Goal: Task Accomplishment & Management: Use online tool/utility

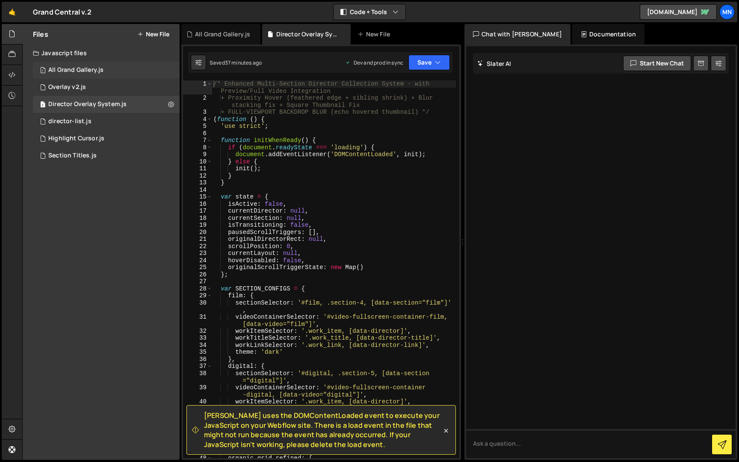
click at [71, 70] on div "All Grand Gallery.js" at bounding box center [75, 70] width 55 height 8
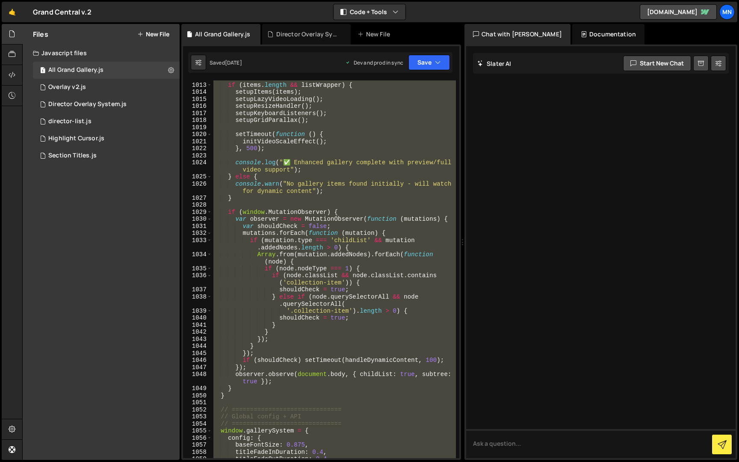
scroll to position [8141, 0]
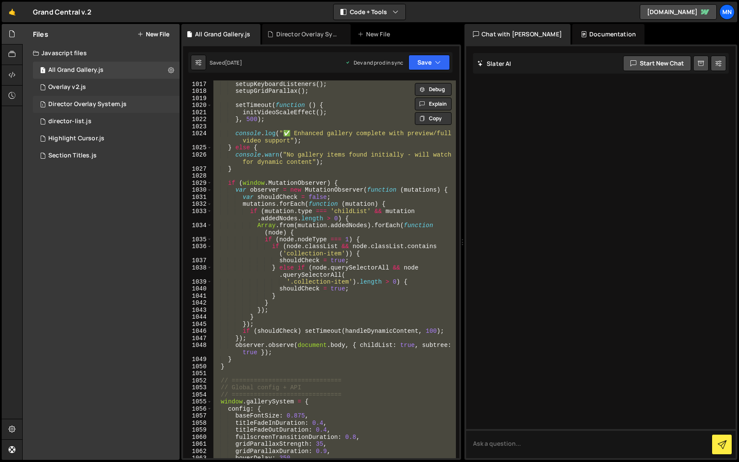
click at [110, 103] on div "Director Overlay System.js" at bounding box center [87, 105] width 78 height 8
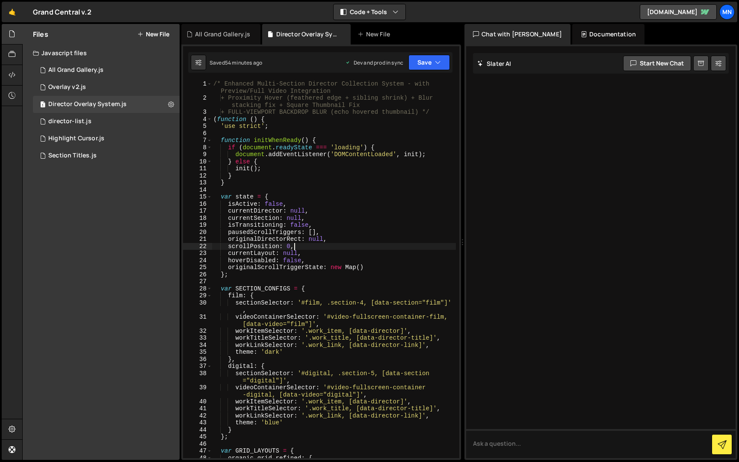
click at [351, 243] on div "/* Enhanced Multi-Section Director Collection System - with Preview/Full Video …" at bounding box center [334, 279] width 244 height 399
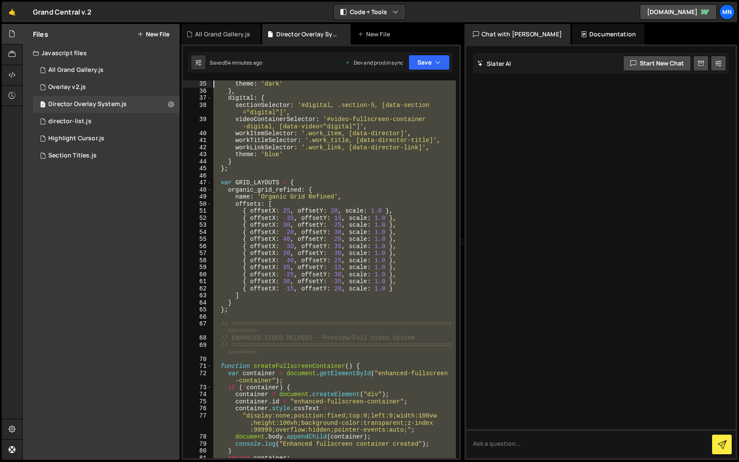
scroll to position [0, 0]
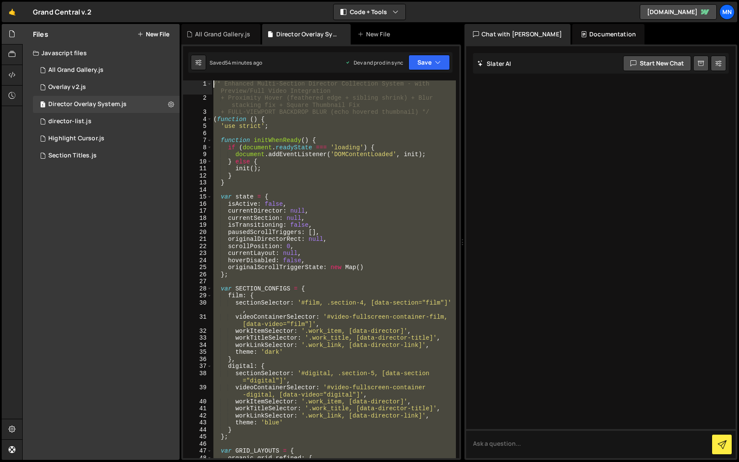
drag, startPoint x: 251, startPoint y: 453, endPoint x: 205, endPoint y: -16, distance: 470.9
click at [205, 0] on html "Projects Community Library Blog MN Projects Your Teams Invite team member Accou…" at bounding box center [369, 231] width 739 height 462
type textarea "/* Enhanced Multi-Section Director Collection System - with Preview/Full Video …"
paste textarea
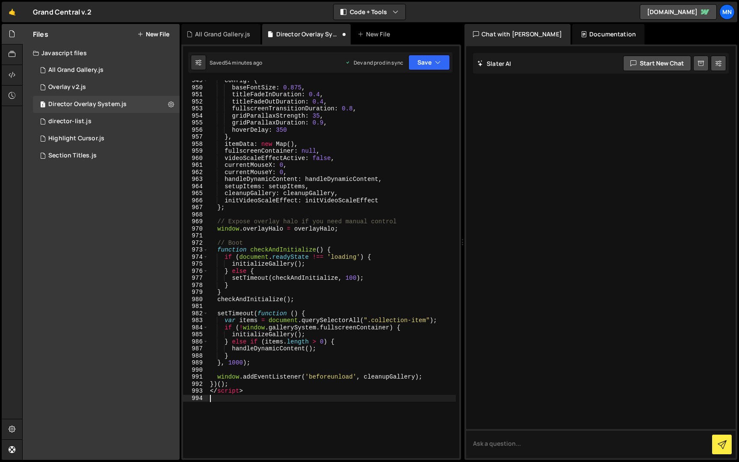
scroll to position [7700, 0]
drag, startPoint x: 261, startPoint y: 393, endPoint x: 186, endPoint y: 387, distance: 75.6
click at [181, 388] on div "1 Type cmd + s to save your Javascript file. הההההההההההההההההההההההההההההההההה…" at bounding box center [321, 253] width 280 height 416
type textarea "</script>"
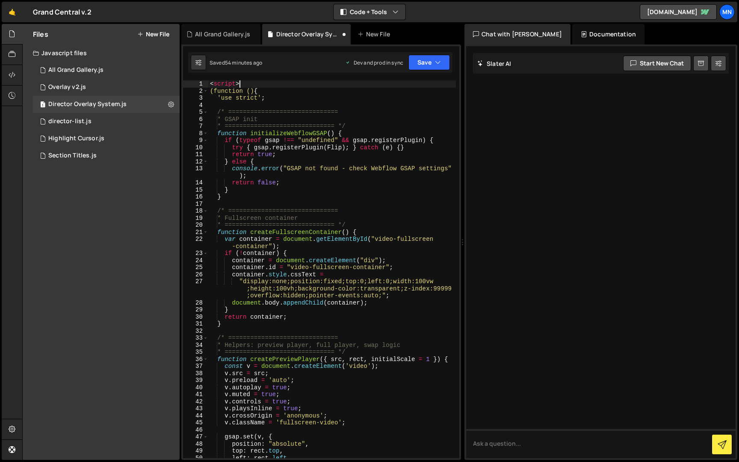
scroll to position [0, 0]
click at [248, 82] on div "< script > (function () { 'use strict' ; /* ============================== * GS…" at bounding box center [332, 276] width 248 height 392
type textarea "<script>"
drag, startPoint x: 250, startPoint y: 82, endPoint x: 197, endPoint y: 83, distance: 53.1
click at [197, 83] on div "<script> 1 2 3 4 5 6 7 8 9 10 11 12 13 14 15 16 17 18 19 20 21 22 23 24 25 26 2…" at bounding box center [321, 269] width 276 height 378
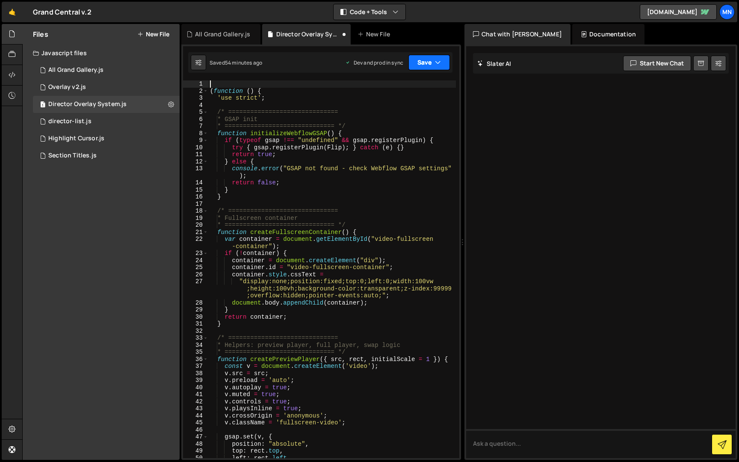
click at [428, 62] on button "Save" at bounding box center [430, 62] width 42 height 15
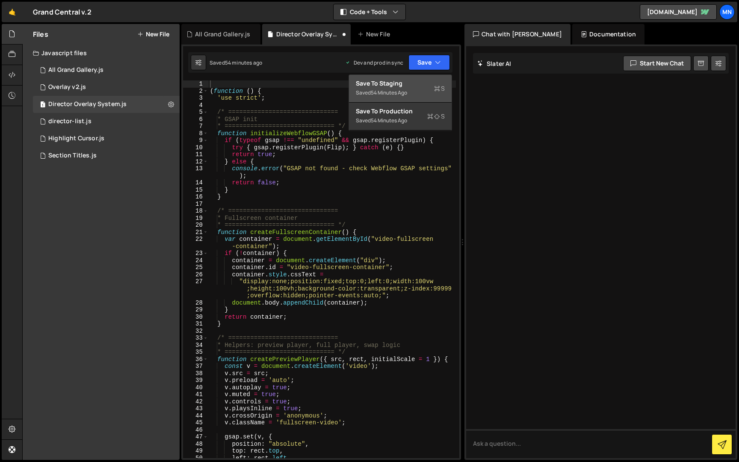
click at [417, 84] on div "Save to Staging S" at bounding box center [400, 83] width 89 height 9
type textarea "(function () {"
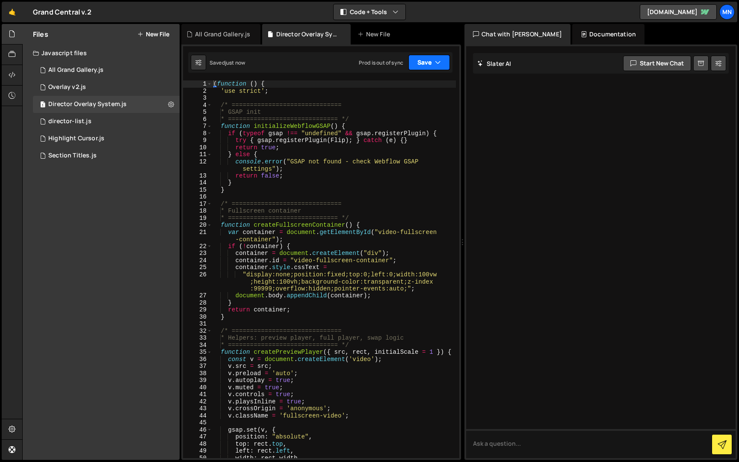
click at [426, 62] on button "Save" at bounding box center [430, 62] width 42 height 15
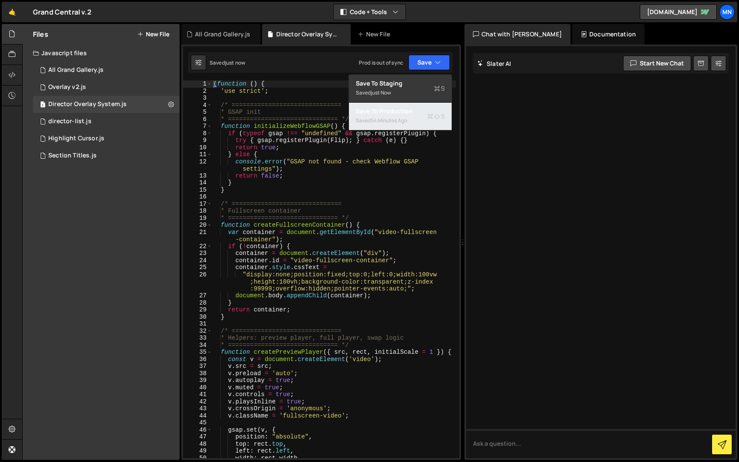
click at [406, 126] on button "Save to Production S Saved 54 minutes ago" at bounding box center [400, 117] width 103 height 28
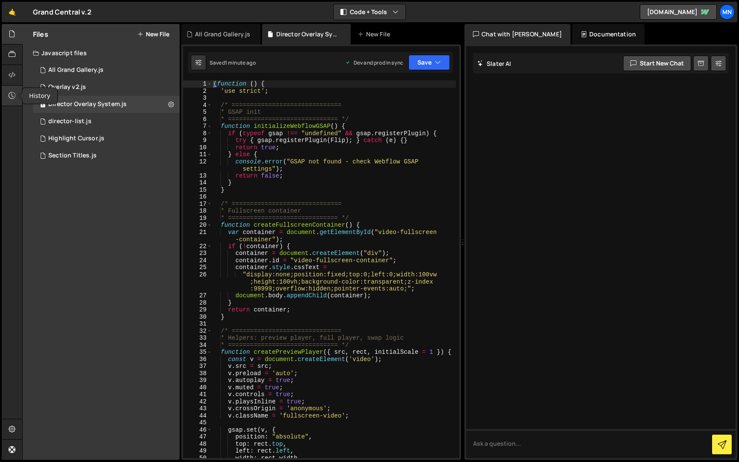
click at [16, 95] on div at bounding box center [12, 96] width 21 height 21
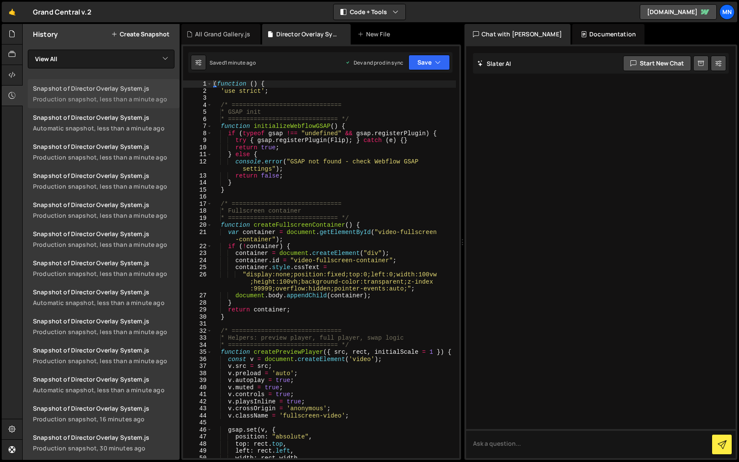
click at [95, 93] on link "Snapshot of Director Overlay System.js Production snapshot, less than a minute …" at bounding box center [104, 93] width 152 height 29
click at [110, 152] on link "Snapshot of Director Overlay System.js Production snapshot, less than a minute …" at bounding box center [104, 151] width 152 height 29
click at [138, 122] on link "Snapshot of Director Overlay System.js Automatic snapshot, less than a minute a…" at bounding box center [104, 122] width 152 height 29
click at [131, 158] on div "Production snapshot, less than a minute ago" at bounding box center [104, 157] width 142 height 8
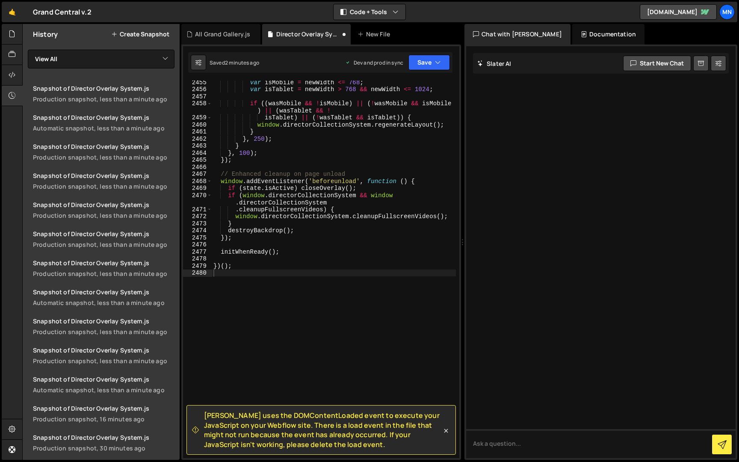
scroll to position [13645, 0]
click at [435, 65] on icon "button" at bounding box center [438, 62] width 6 height 9
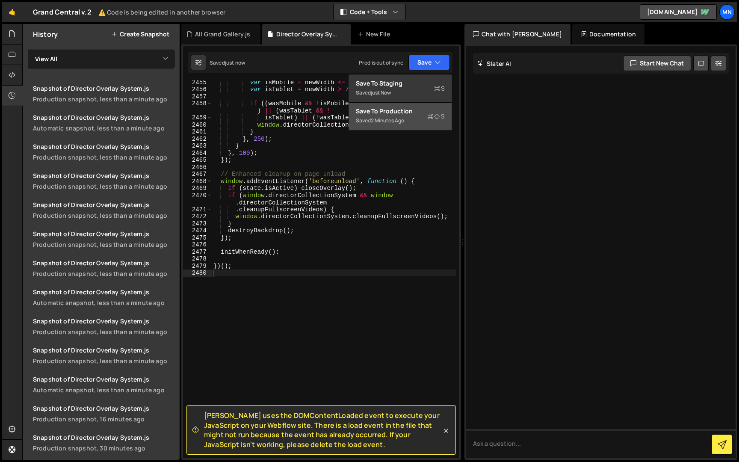
click at [404, 122] on div "2 minutes ago" at bounding box center [387, 120] width 33 height 7
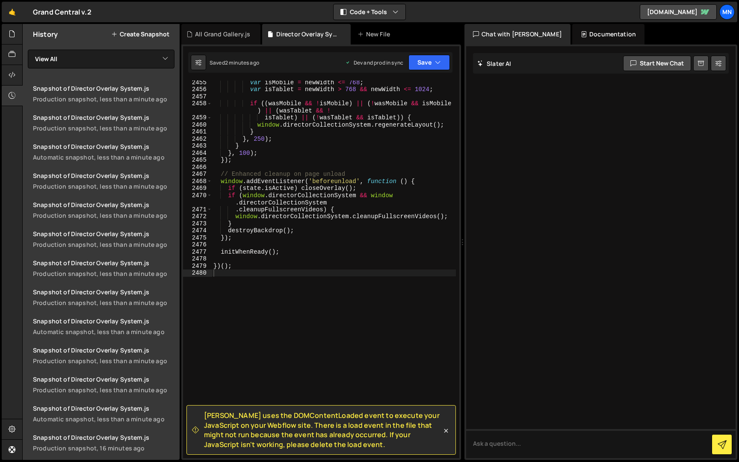
drag, startPoint x: 237, startPoint y: 280, endPoint x: 235, endPoint y: 286, distance: 5.8
click at [236, 280] on div "var isMobile = newWidth <= 768 ; var isTablet = newWidth > 768 && newWidth <= 1…" at bounding box center [334, 275] width 244 height 392
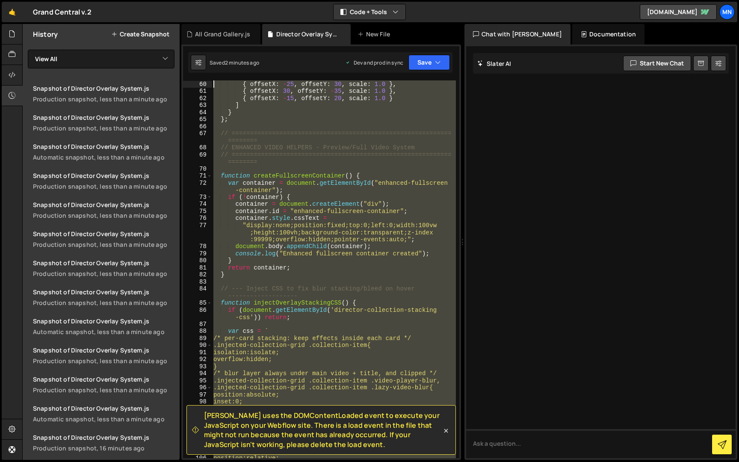
scroll to position [0, 0]
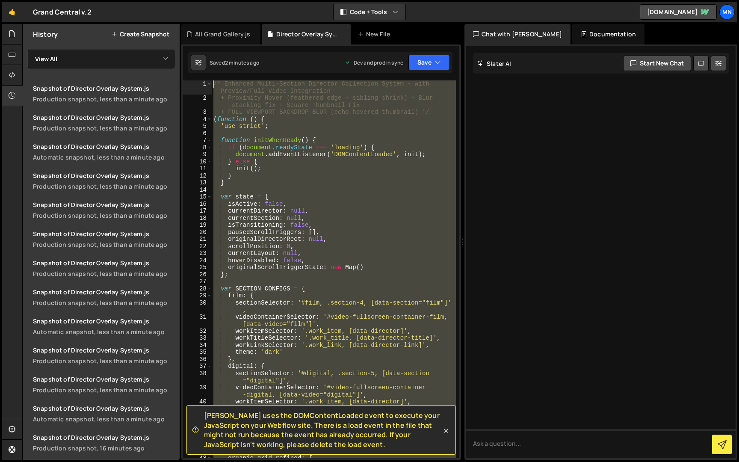
drag, startPoint x: 228, startPoint y: 298, endPoint x: 190, endPoint y: -16, distance: 316.0
click at [190, 0] on html "Projects Community Library Blog MN Projects Your Teams Invite team member Accou…" at bounding box center [369, 231] width 739 height 462
type textarea "/* Enhanced Multi-Section Director Collection System - with Preview/Full Video …"
paste textarea
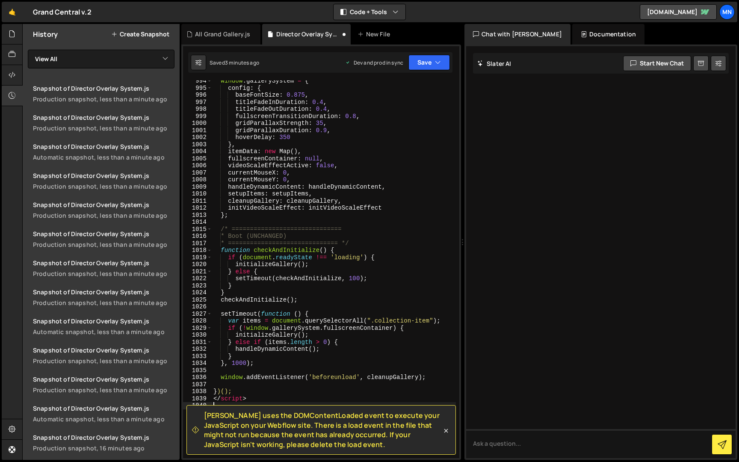
scroll to position [8245, 0]
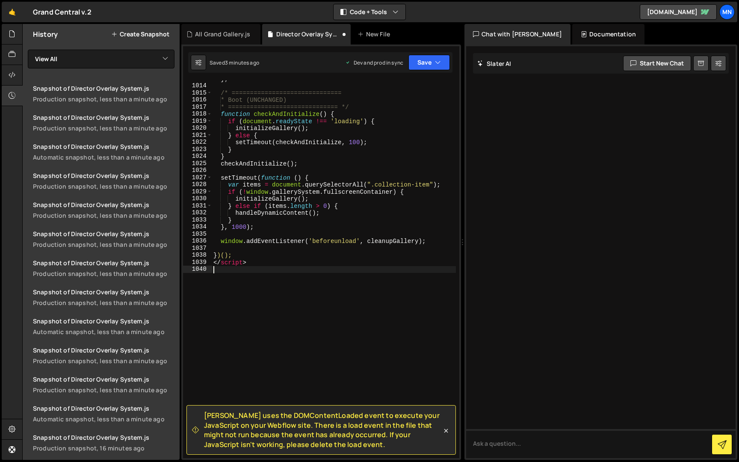
type textarea "})();"
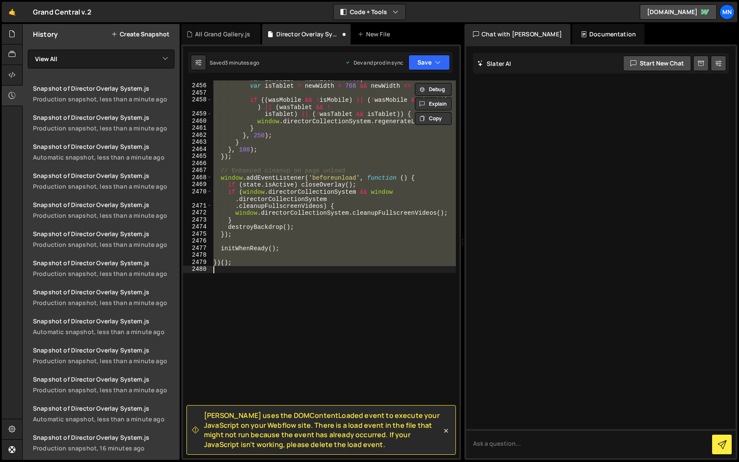
scroll to position [13645, 0]
drag, startPoint x: 319, startPoint y: 292, endPoint x: 334, endPoint y: 291, distance: 15.5
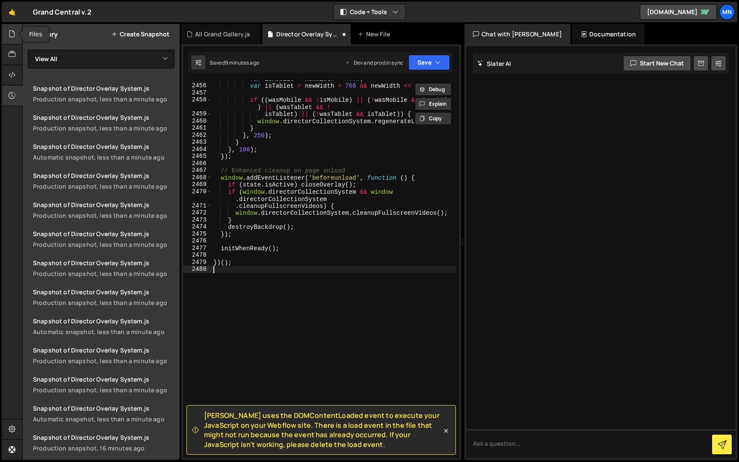
click at [14, 37] on icon at bounding box center [12, 33] width 7 height 9
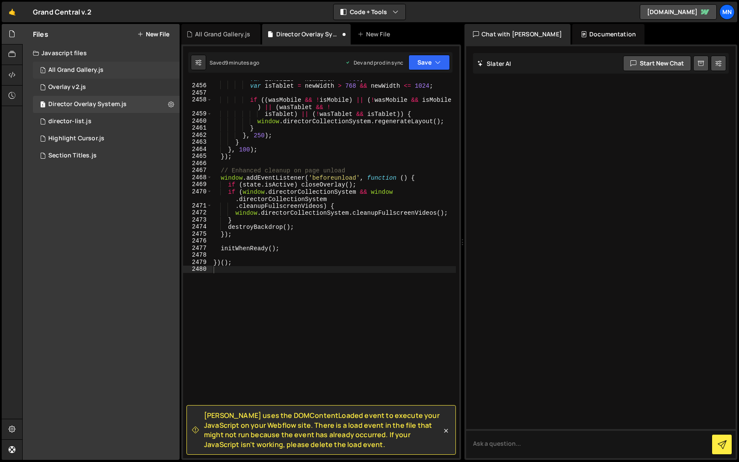
click at [77, 68] on div "All Grand Gallery.js" at bounding box center [75, 70] width 55 height 8
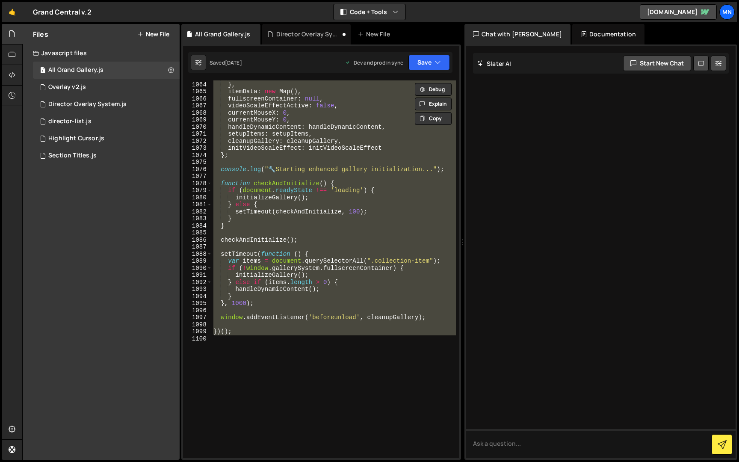
scroll to position [8521, 0]
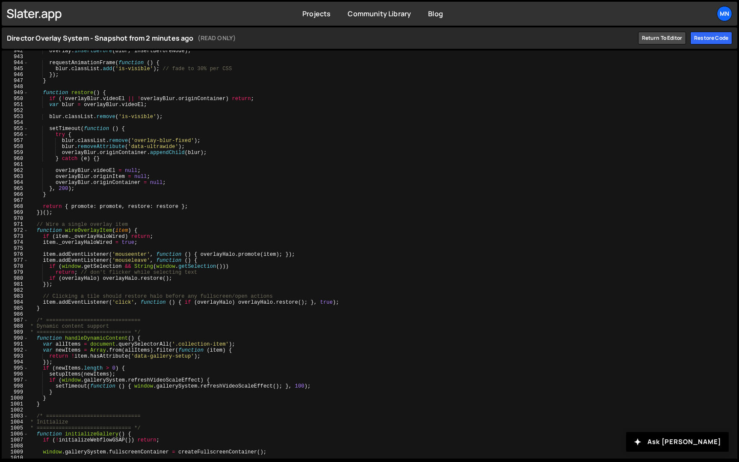
scroll to position [6134, 0]
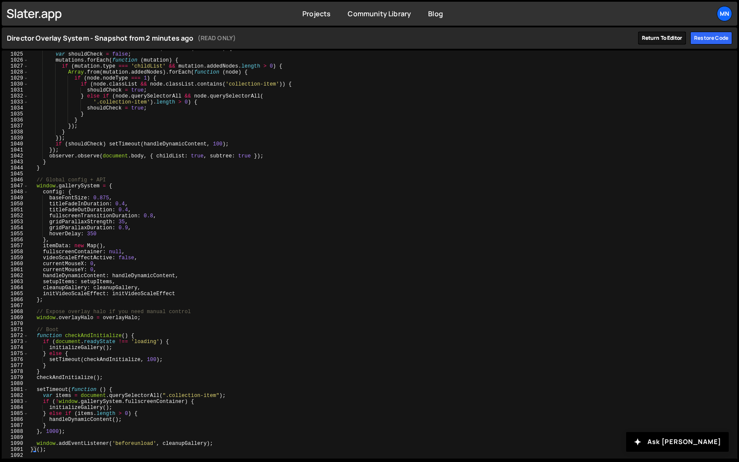
click at [656, 38] on link "Return to editor" at bounding box center [662, 38] width 48 height 13
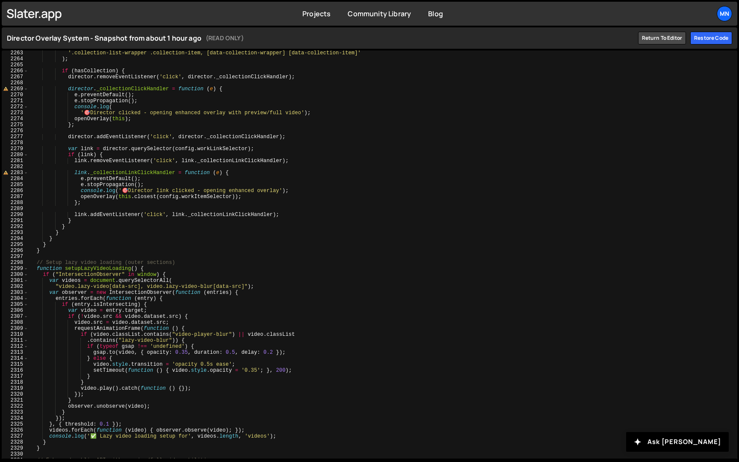
scroll to position [13614, 0]
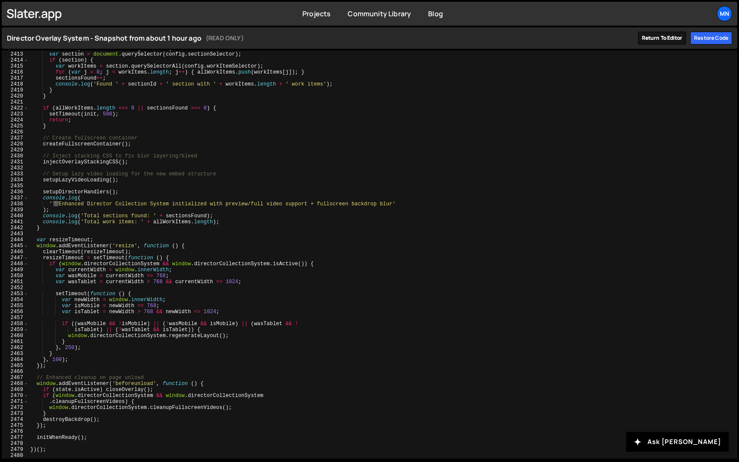
click at [661, 42] on link "Return to editor" at bounding box center [662, 38] width 48 height 13
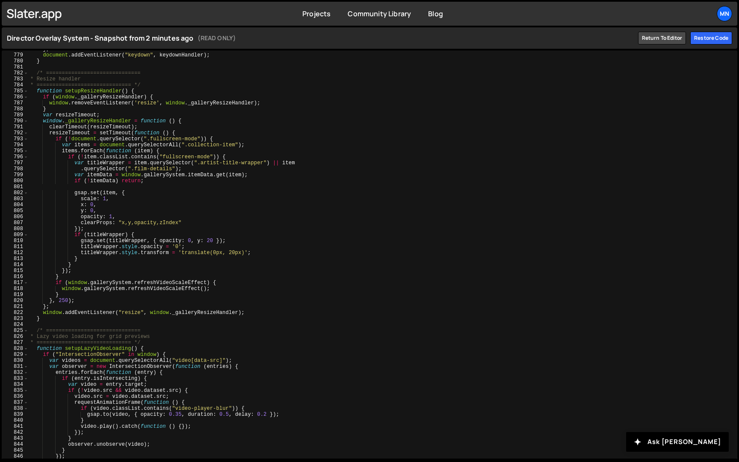
scroll to position [6134, 0]
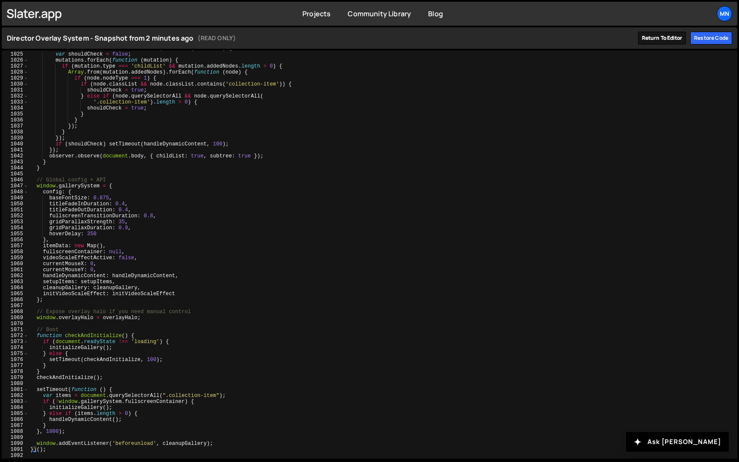
click at [656, 36] on link "Return to editor" at bounding box center [662, 38] width 48 height 13
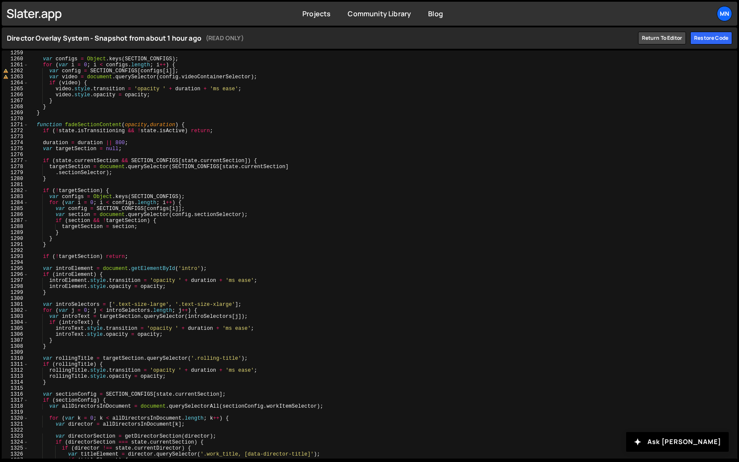
scroll to position [13614, 0]
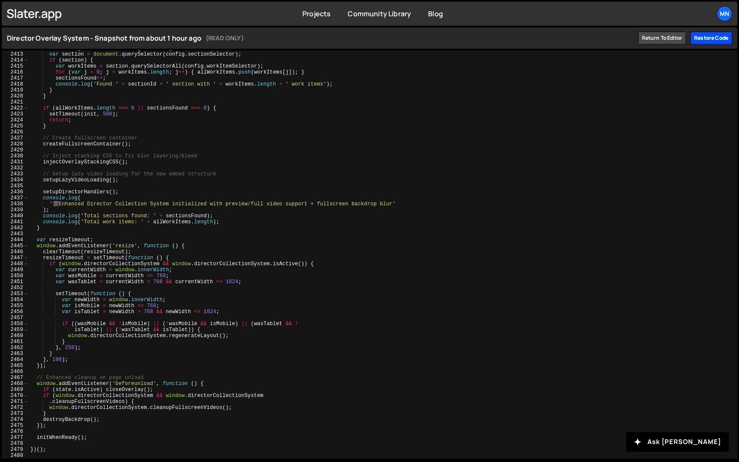
click at [707, 41] on div "Restore code" at bounding box center [712, 38] width 42 height 13
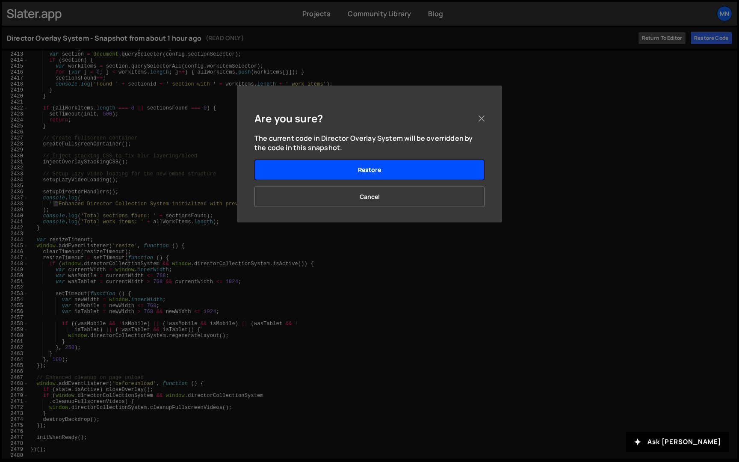
drag, startPoint x: 439, startPoint y: 173, endPoint x: 456, endPoint y: 163, distance: 19.4
click at [439, 173] on button "Restore" at bounding box center [370, 170] width 230 height 21
